Goal: Navigation & Orientation: Find specific page/section

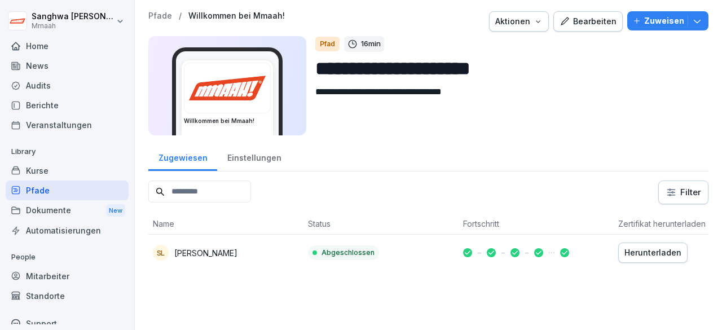
click at [70, 174] on div "Kurse" at bounding box center [67, 171] width 123 height 20
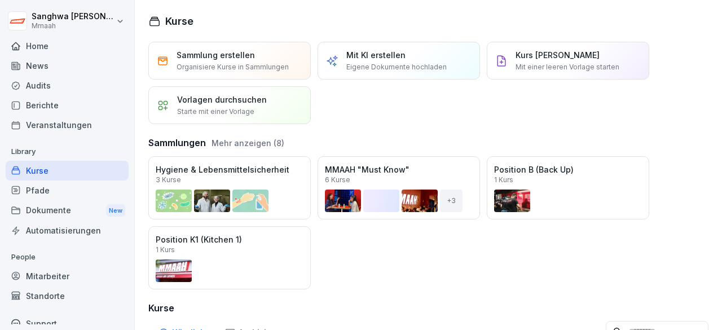
click at [63, 105] on div "Berichte" at bounding box center [67, 105] width 123 height 20
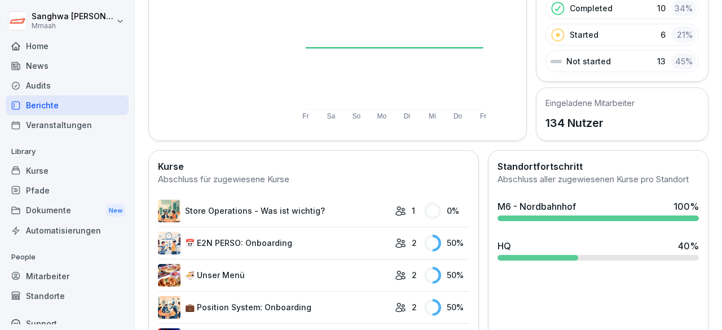
scroll to position [113, 0]
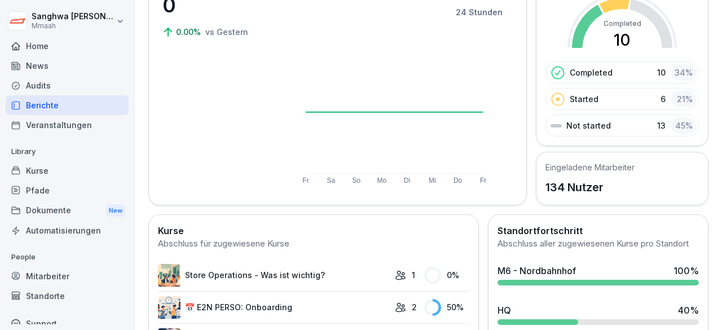
click at [56, 184] on div "Pfade" at bounding box center [67, 191] width 123 height 20
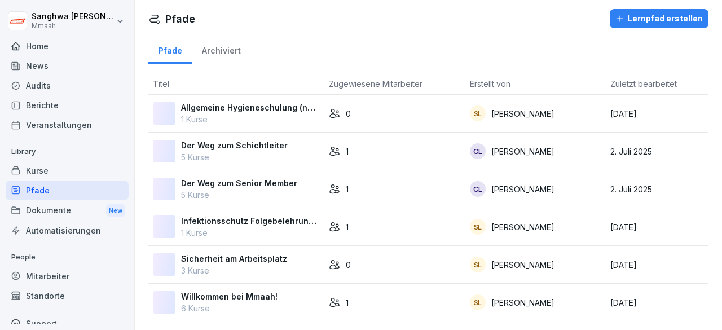
scroll to position [9, 0]
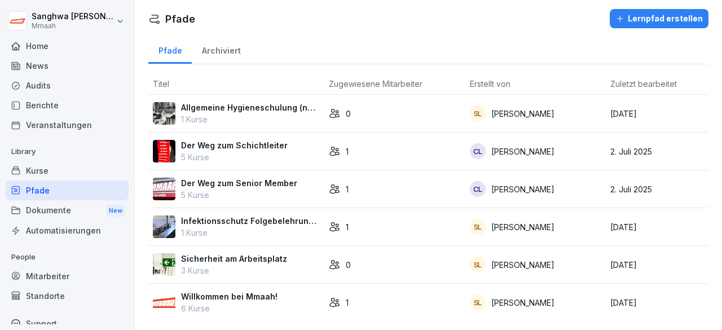
click at [63, 172] on div "Kurse" at bounding box center [67, 171] width 123 height 20
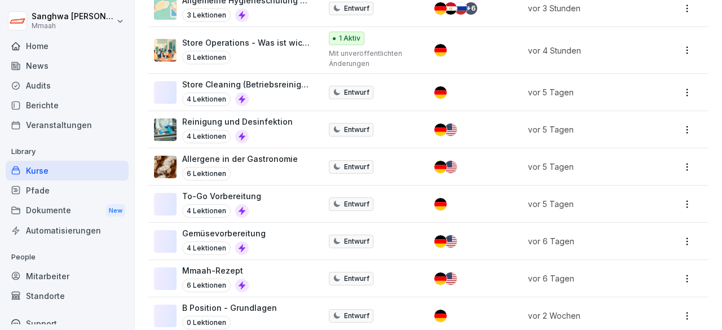
scroll to position [621, 0]
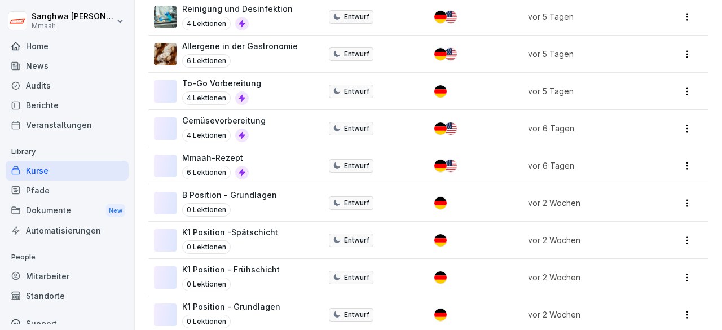
click at [285, 165] on div "Mmaah-Rezept 6 Lektionen" at bounding box center [232, 166] width 156 height 28
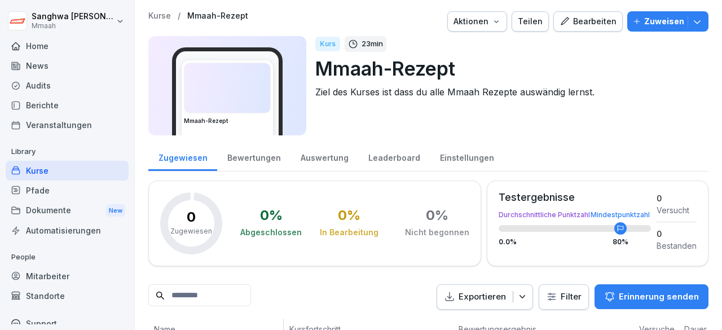
click at [575, 17] on div "Bearbeiten" at bounding box center [588, 21] width 57 height 12
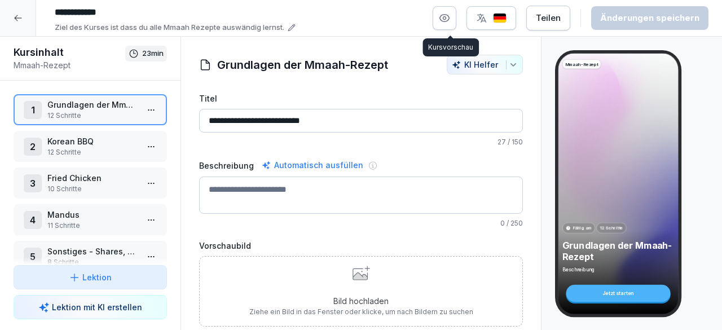
click at [446, 17] on icon "button" at bounding box center [445, 18] width 10 height 7
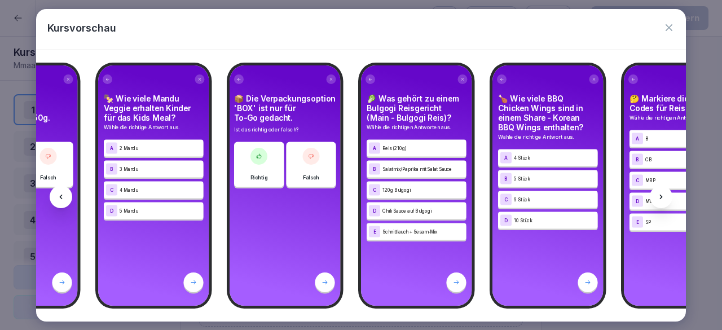
scroll to position [0, 10473]
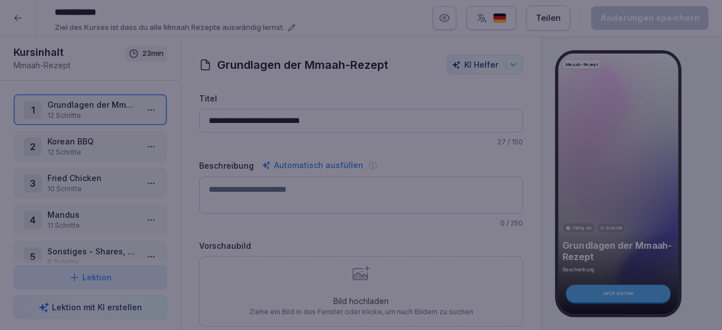
click at [703, 280] on div at bounding box center [361, 165] width 722 height 330
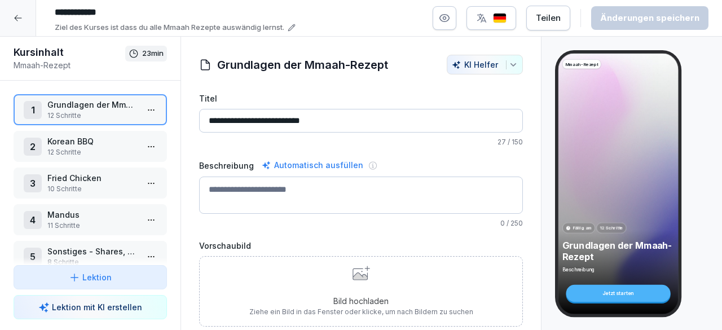
click at [32, 25] on div at bounding box center [18, 18] width 36 height 36
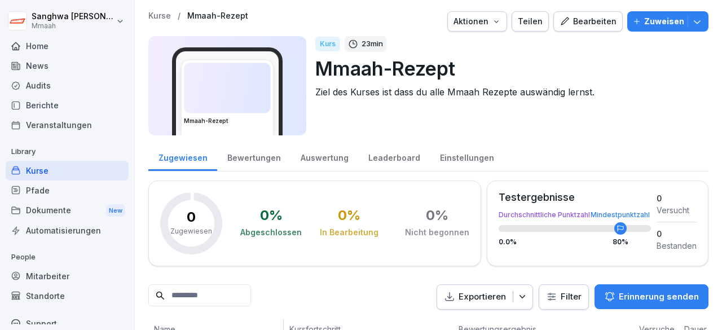
click at [53, 187] on div "Pfade" at bounding box center [67, 191] width 123 height 20
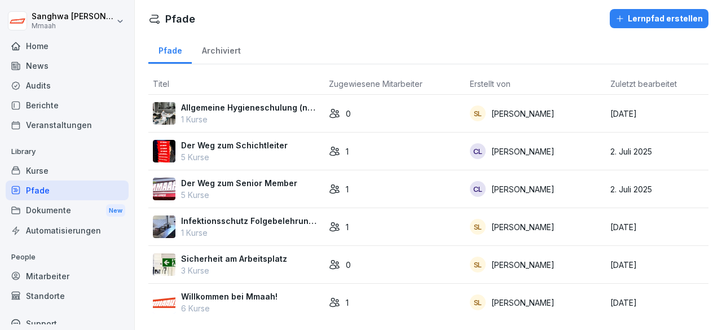
scroll to position [10, 0]
click at [283, 291] on div "Willkommen bei Mmaah! 6 Kurse" at bounding box center [236, 303] width 167 height 24
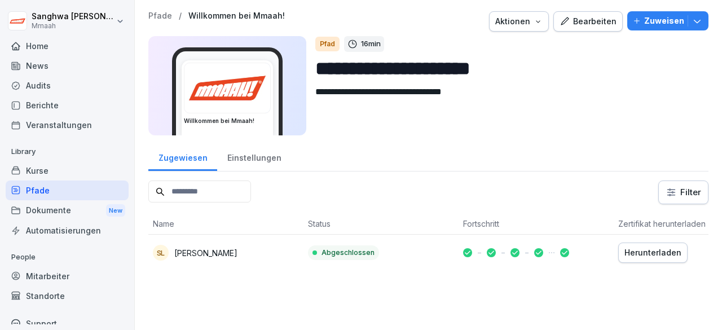
click at [74, 192] on div "Pfade" at bounding box center [67, 191] width 123 height 20
